Goal: Task Accomplishment & Management: Use online tool/utility

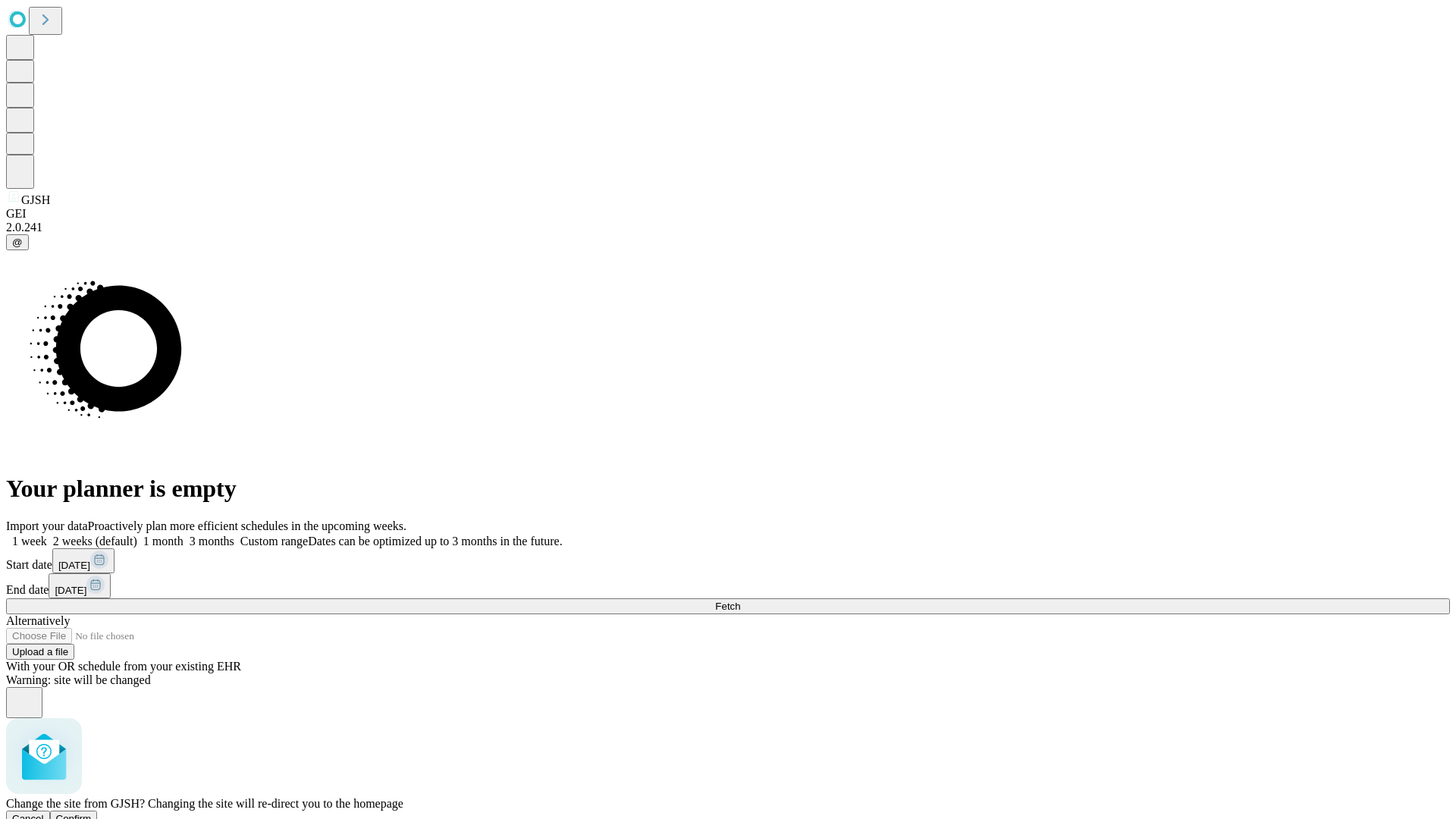
click at [92, 813] on span "Confirm" at bounding box center [73, 818] width 35 height 11
click at [138, 535] on label "2 weeks (default)" at bounding box center [92, 541] width 90 height 13
click at [740, 601] on span "Fetch" at bounding box center [727, 606] width 25 height 11
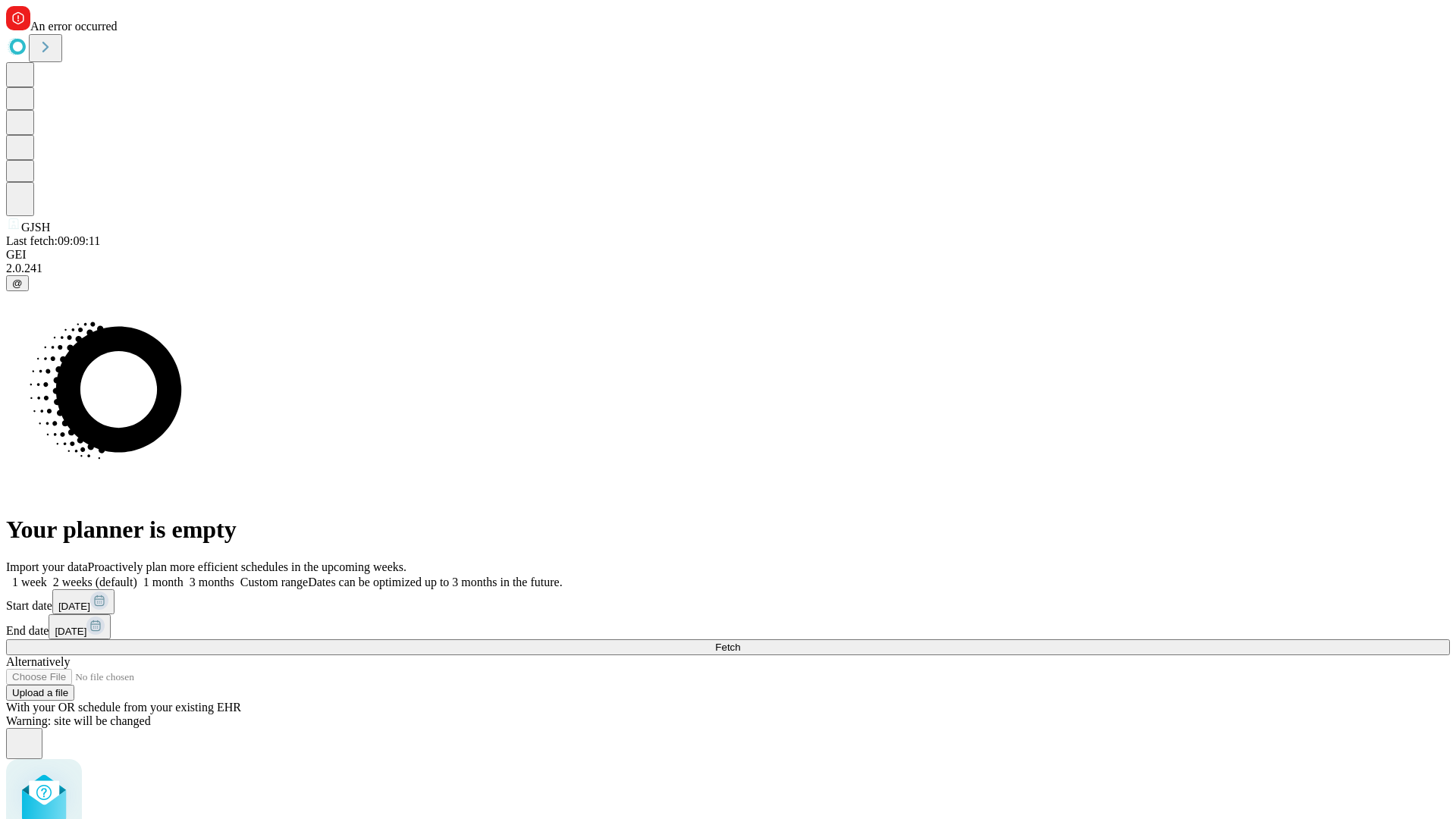
click at [138, 576] on label "2 weeks (default)" at bounding box center [92, 582] width 90 height 13
click at [740, 642] on span "Fetch" at bounding box center [727, 647] width 25 height 11
click at [138, 576] on label "2 weeks (default)" at bounding box center [92, 582] width 90 height 13
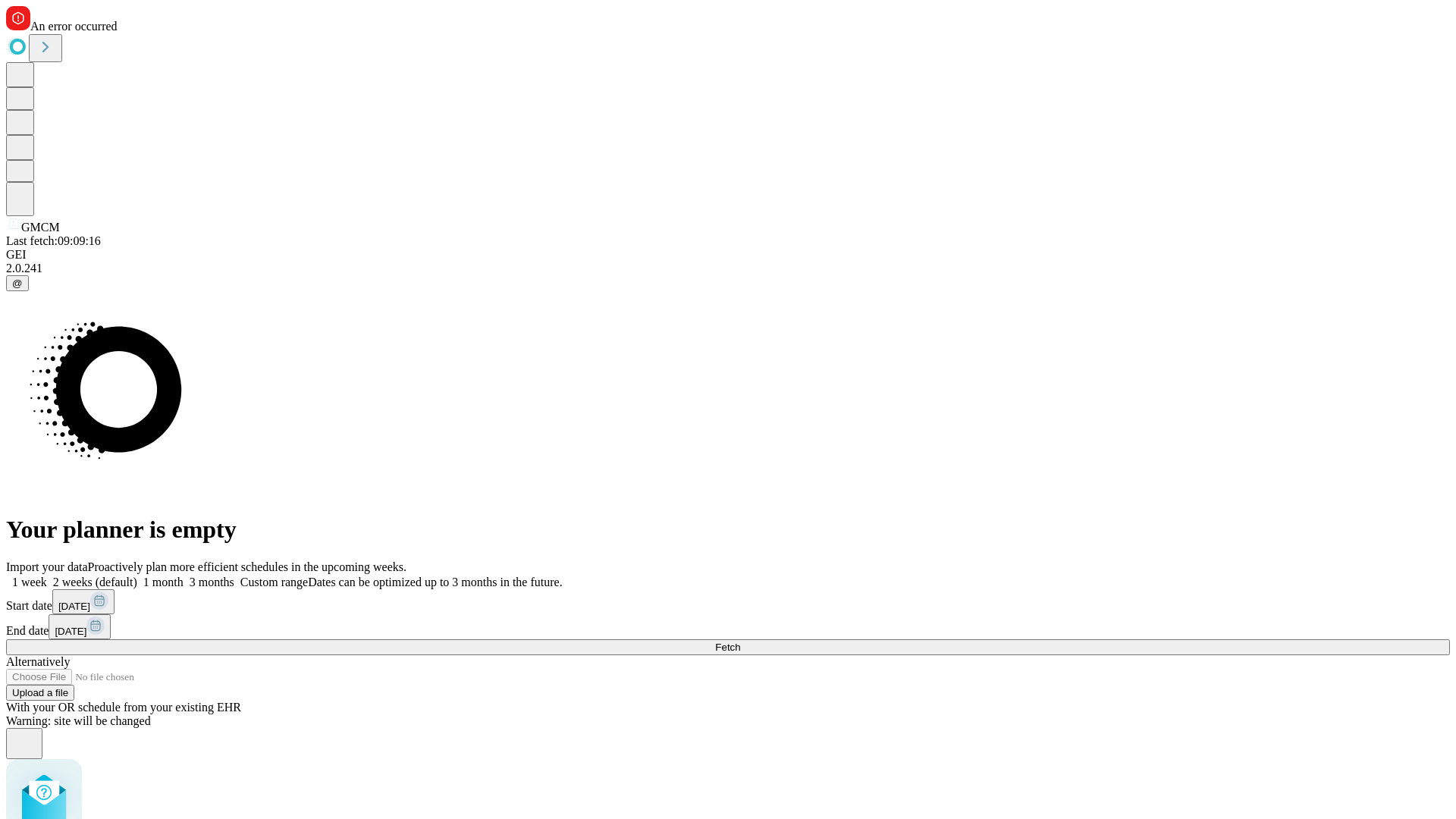
click at [740, 642] on span "Fetch" at bounding box center [727, 647] width 25 height 11
click at [138, 576] on label "2 weeks (default)" at bounding box center [92, 582] width 90 height 13
click at [740, 642] on span "Fetch" at bounding box center [727, 647] width 25 height 11
click at [138, 576] on label "2 weeks (default)" at bounding box center [92, 582] width 90 height 13
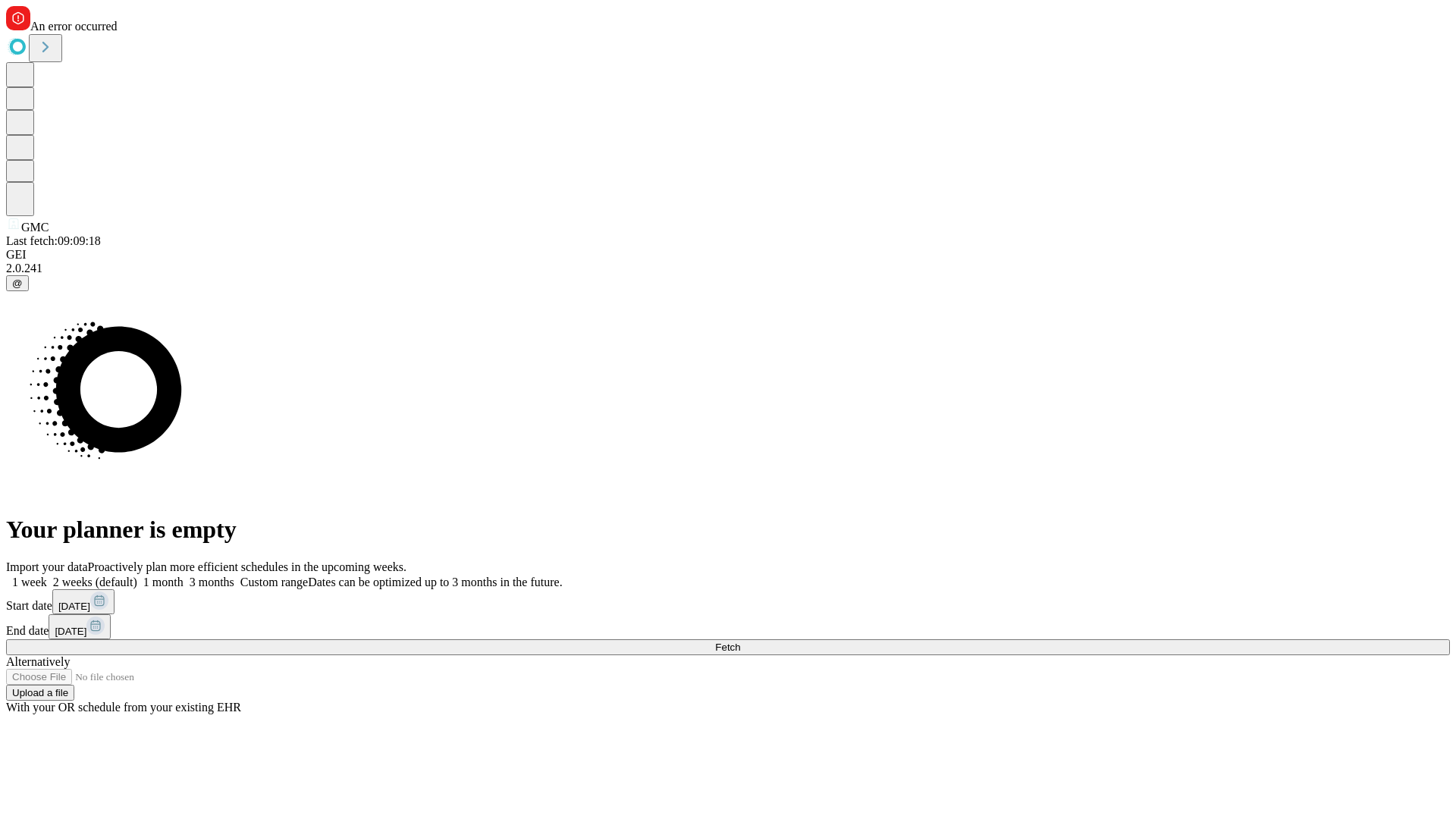
click at [740, 642] on span "Fetch" at bounding box center [727, 647] width 25 height 11
click at [138, 576] on label "2 weeks (default)" at bounding box center [92, 582] width 90 height 13
click at [740, 642] on span "Fetch" at bounding box center [727, 647] width 25 height 11
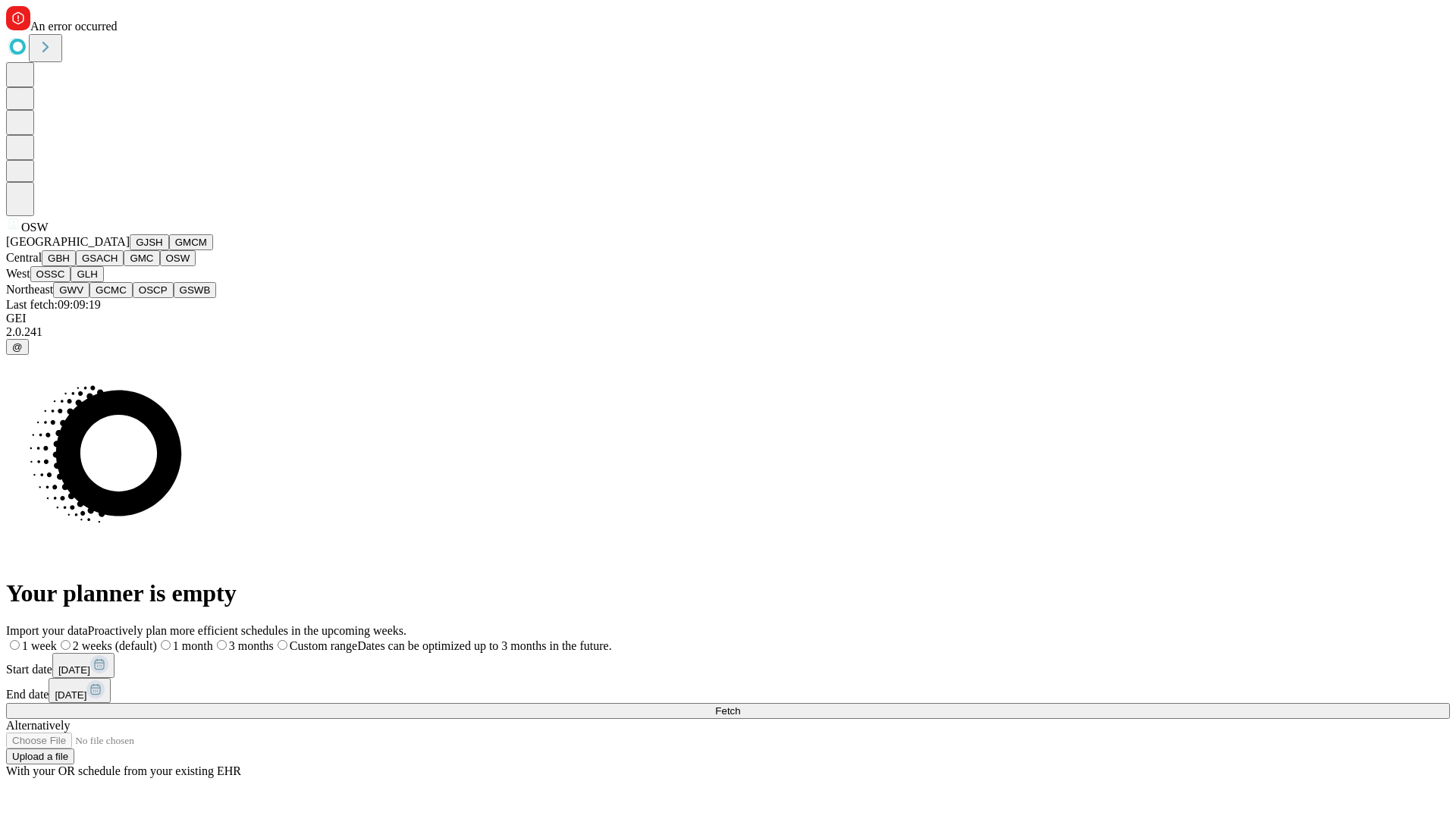
click at [71, 282] on button "OSSC" at bounding box center [51, 274] width 41 height 16
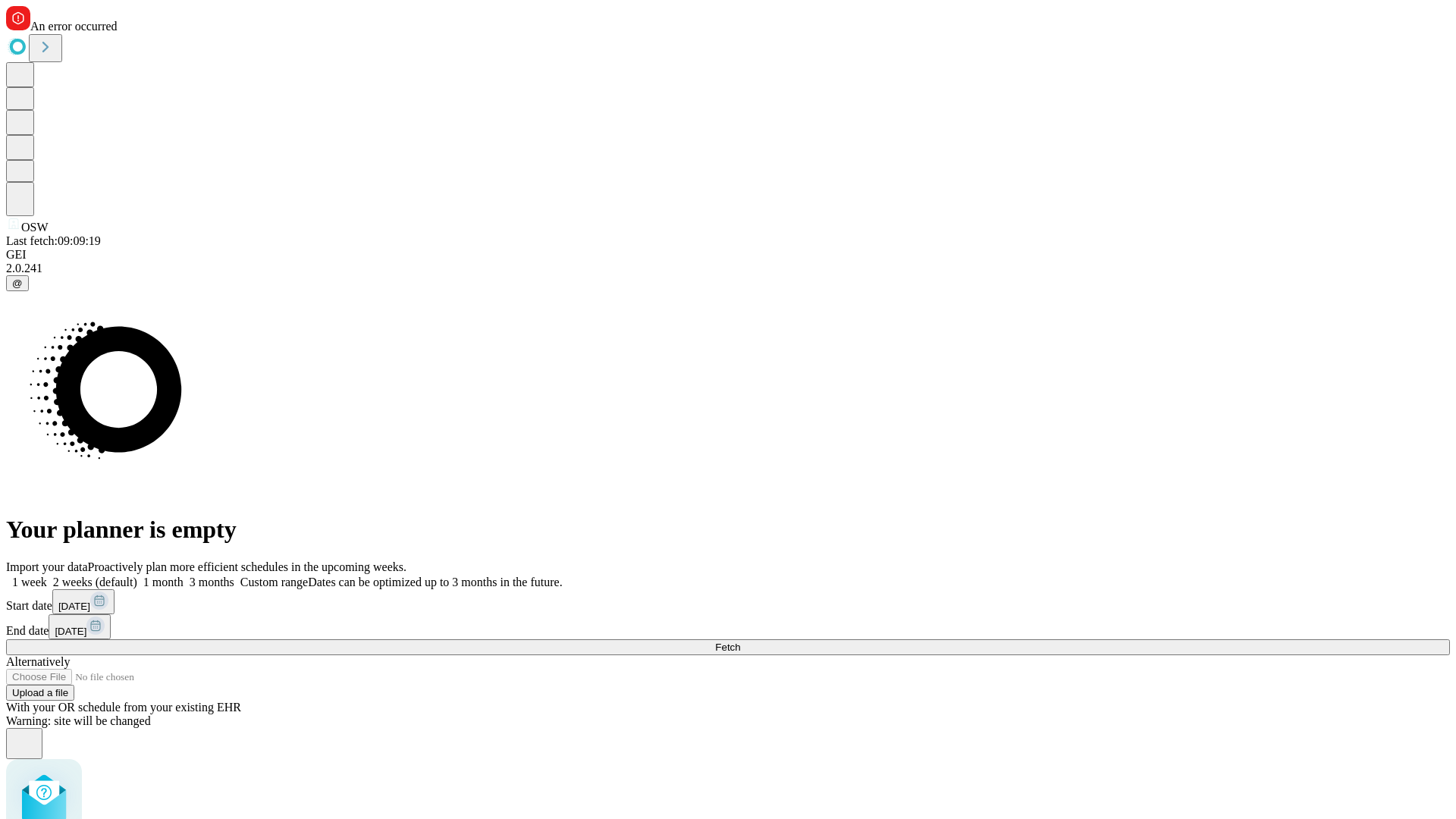
click at [138, 576] on label "2 weeks (default)" at bounding box center [92, 582] width 90 height 13
click at [740, 642] on span "Fetch" at bounding box center [727, 647] width 25 height 11
click at [138, 576] on label "2 weeks (default)" at bounding box center [92, 582] width 90 height 13
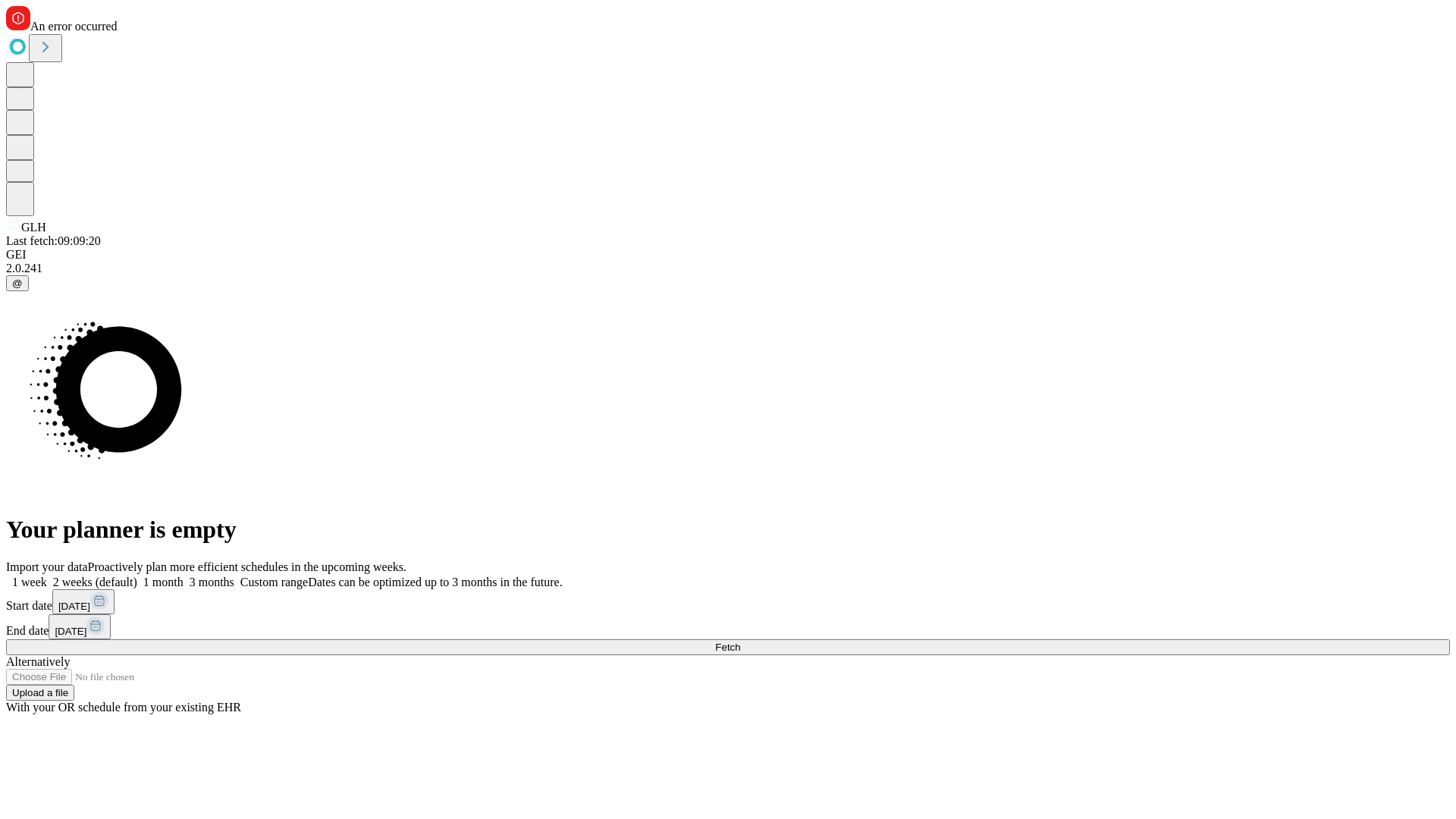
click at [740, 642] on span "Fetch" at bounding box center [727, 647] width 25 height 11
click at [138, 576] on label "2 weeks (default)" at bounding box center [92, 582] width 90 height 13
click at [740, 642] on span "Fetch" at bounding box center [727, 647] width 25 height 11
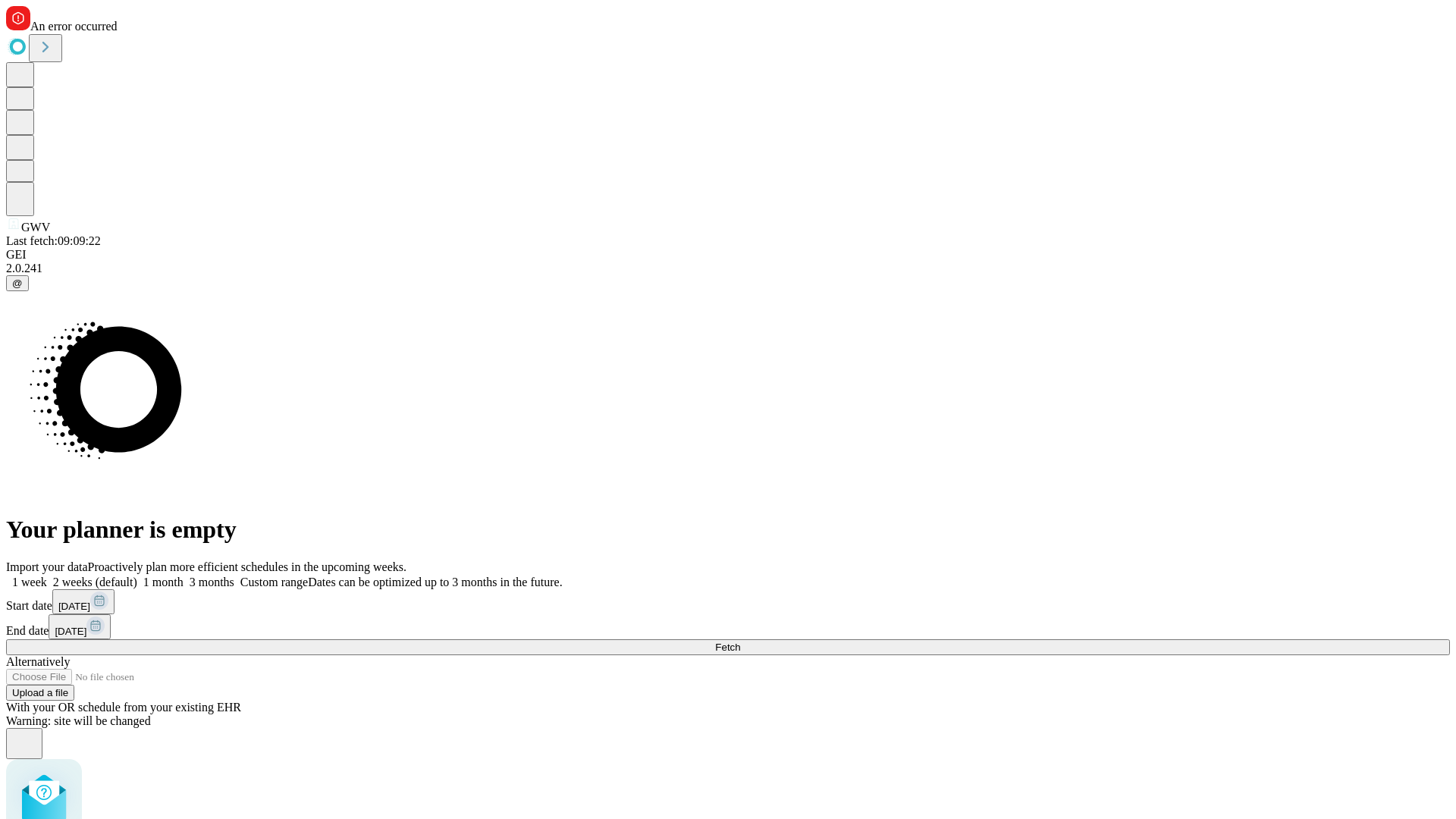
click at [138, 576] on label "2 weeks (default)" at bounding box center [92, 582] width 90 height 13
click at [740, 642] on span "Fetch" at bounding box center [727, 647] width 25 height 11
click at [138, 576] on label "2 weeks (default)" at bounding box center [92, 582] width 90 height 13
click at [740, 642] on span "Fetch" at bounding box center [727, 647] width 25 height 11
